Goal: Information Seeking & Learning: Learn about a topic

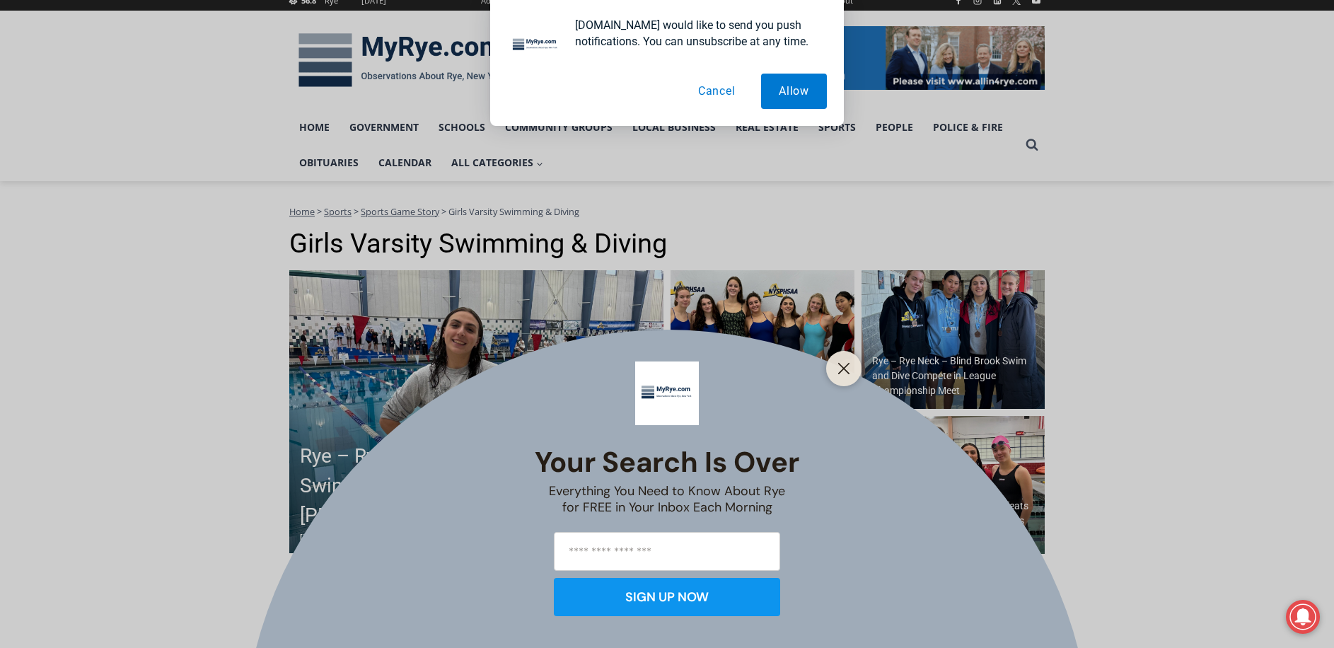
scroll to position [212, 0]
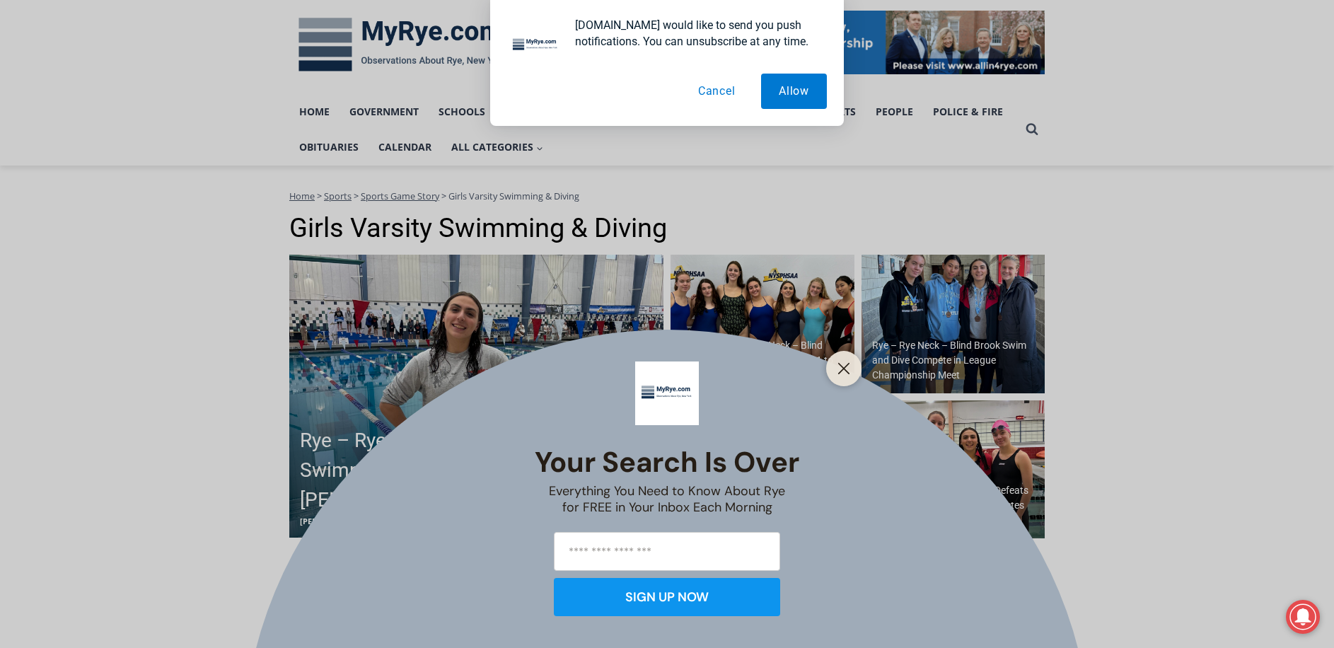
click at [725, 93] on button "Cancel" at bounding box center [716, 91] width 73 height 35
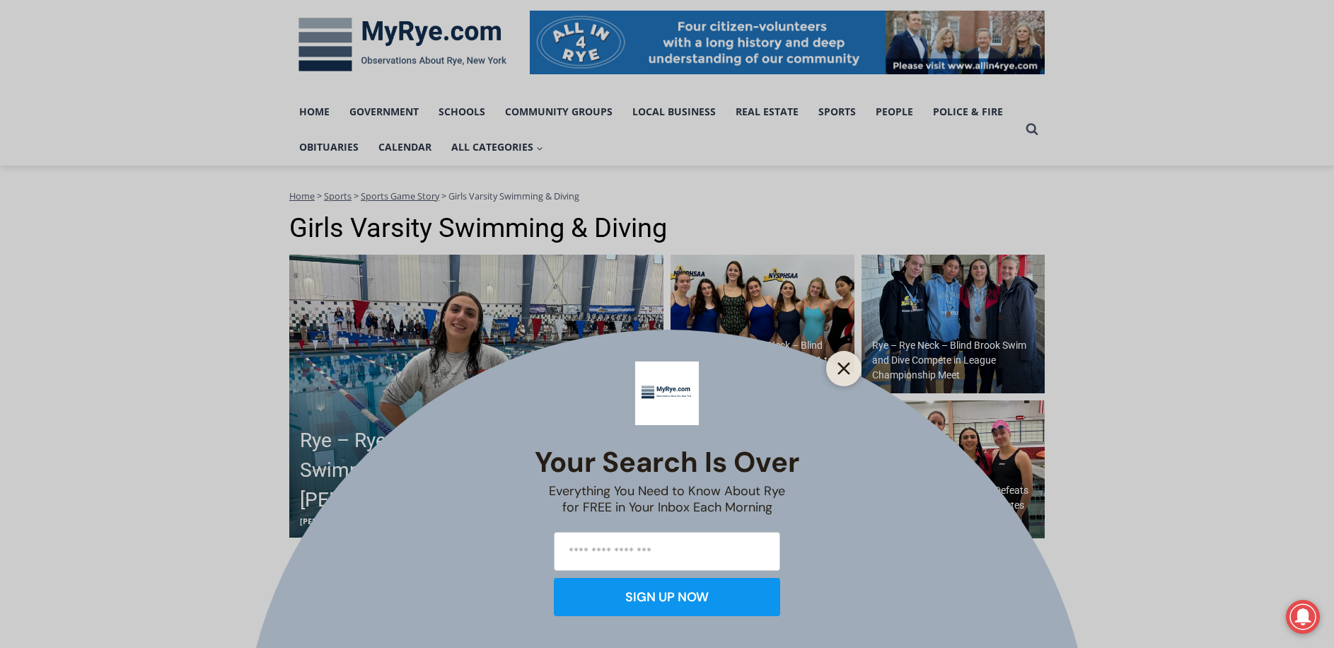
click at [838, 366] on icon "Close" at bounding box center [843, 368] width 13 height 13
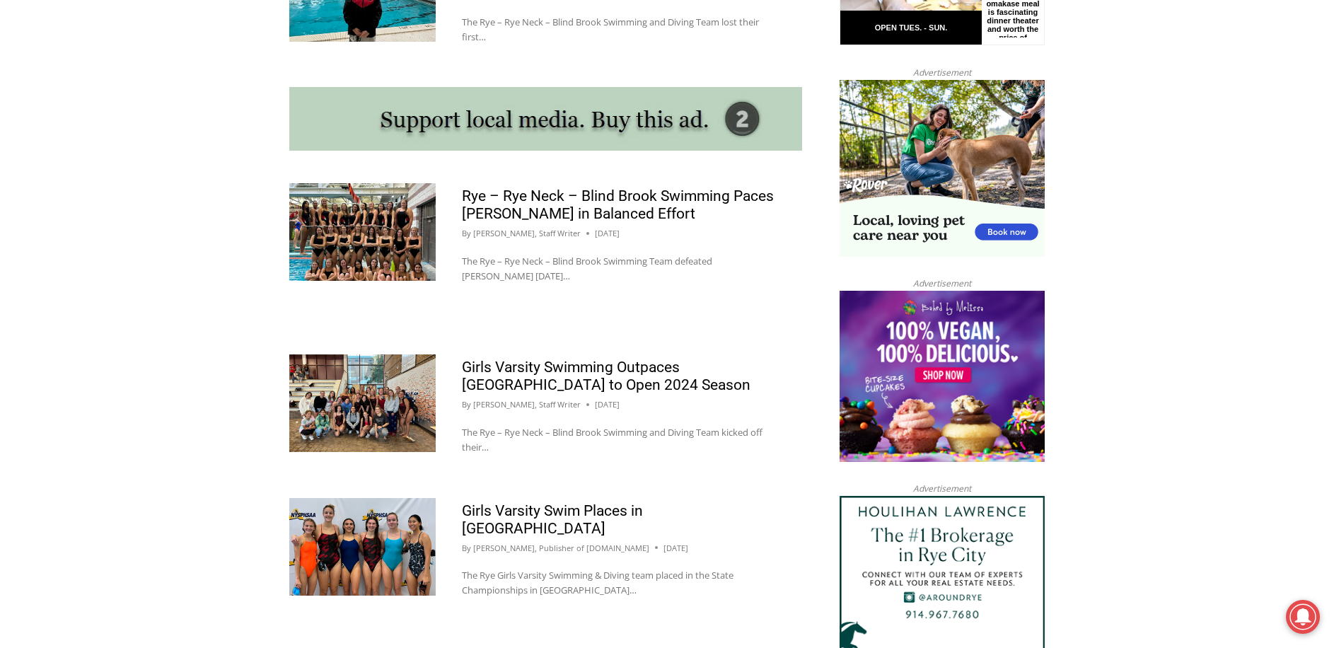
scroll to position [1344, 0]
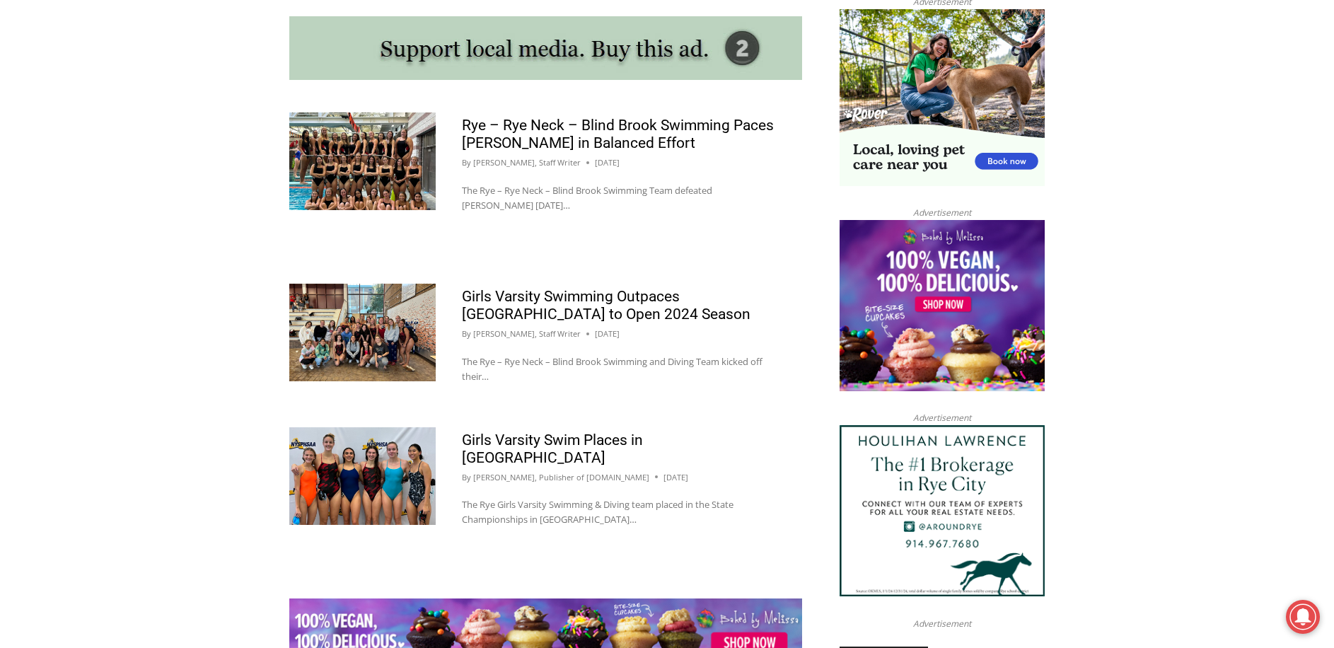
click at [399, 472] on img at bounding box center [362, 476] width 146 height 98
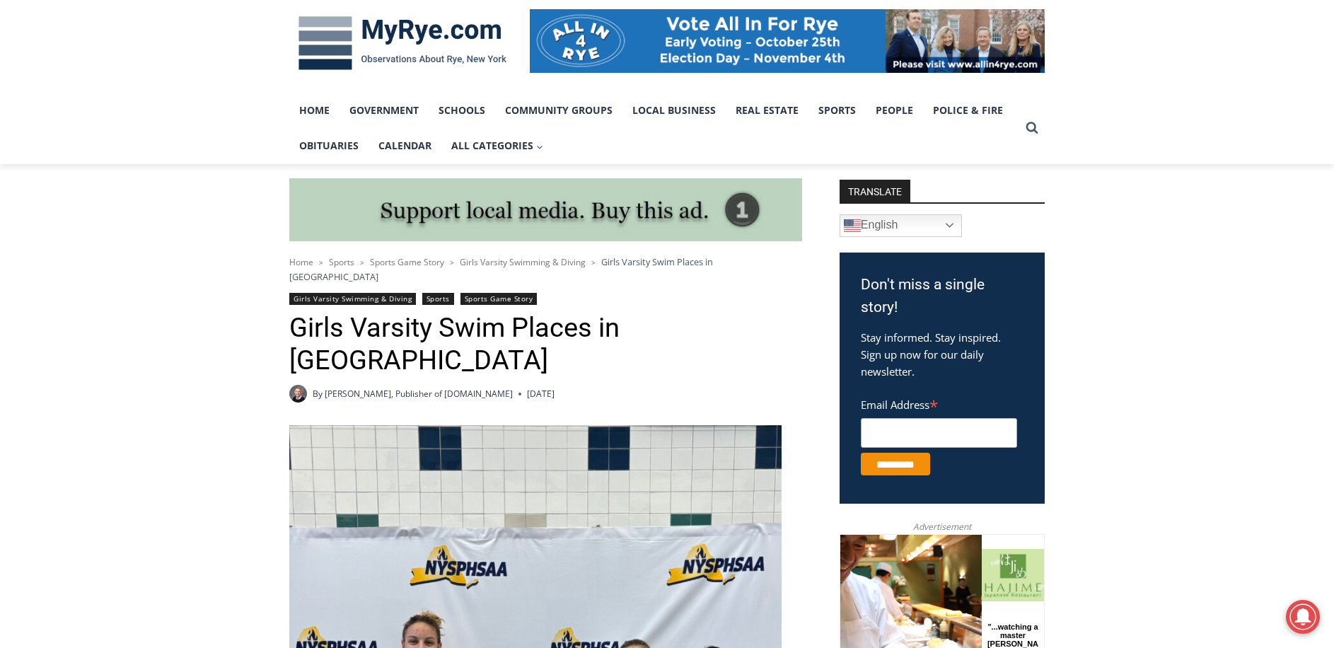
scroll to position [212, 0]
